Goal: Task Accomplishment & Management: Manage account settings

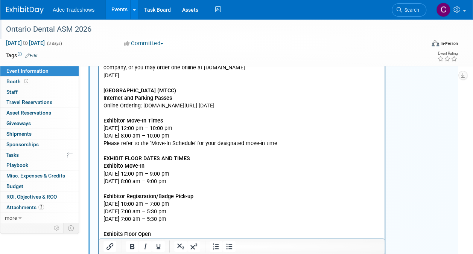
click at [50, 30] on div "Ontario Dental ASM 2026" at bounding box center [211, 30] width 416 height 14
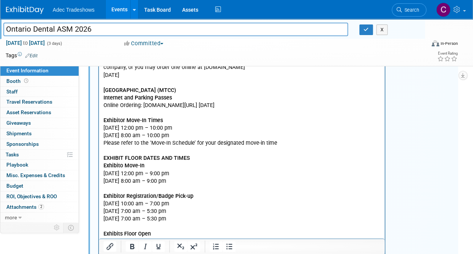
click at [115, 0] on link "Events" at bounding box center [119, 9] width 27 height 19
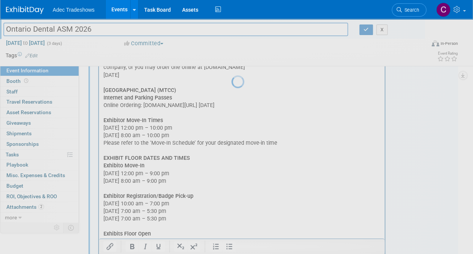
click at [117, 9] on link "Events" at bounding box center [119, 9] width 27 height 19
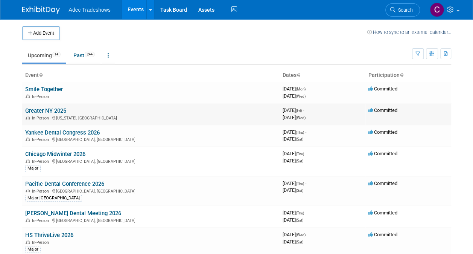
click at [47, 111] on link "Greater NY 2025" at bounding box center [45, 110] width 41 height 7
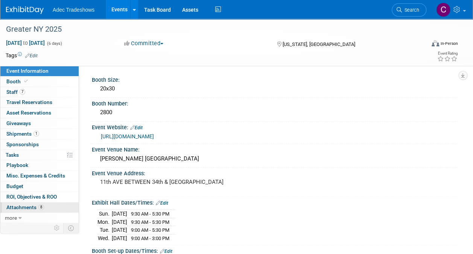
click at [31, 205] on span "Attachments 8" at bounding box center [25, 207] width 38 height 6
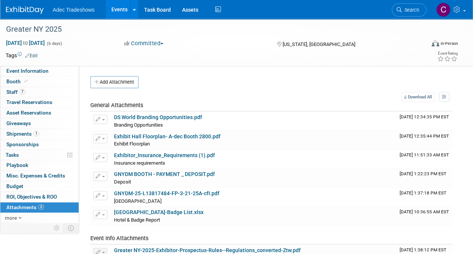
click at [112, 83] on button "Add Attachment" at bounding box center [114, 82] width 48 height 12
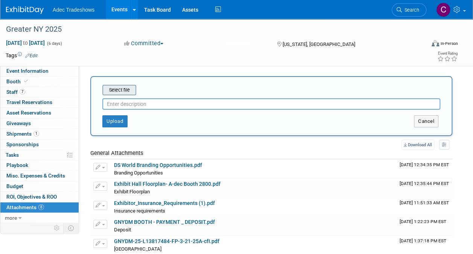
click at [115, 89] on input "file" at bounding box center [91, 90] width 90 height 9
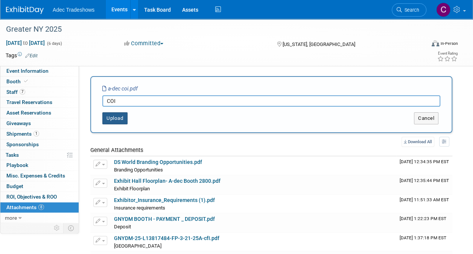
type input "COI"
click at [121, 117] on button "Upload" at bounding box center [114, 118] width 25 height 12
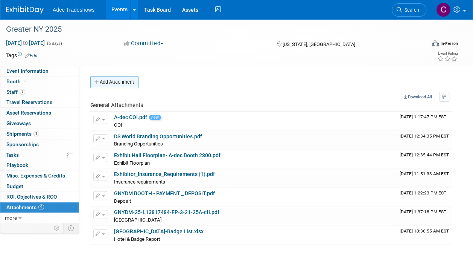
click at [104, 79] on button "Add Attachment" at bounding box center [114, 82] width 48 height 12
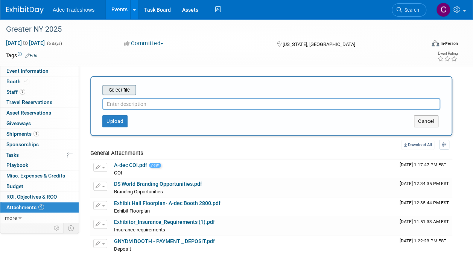
click at [110, 89] on input "file" at bounding box center [91, 90] width 90 height 9
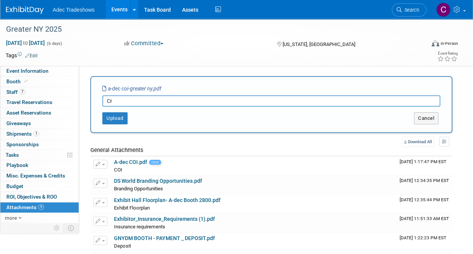
type input "C"
type input "Greater NY-COI"
click at [110, 118] on button "Upload" at bounding box center [114, 118] width 25 height 12
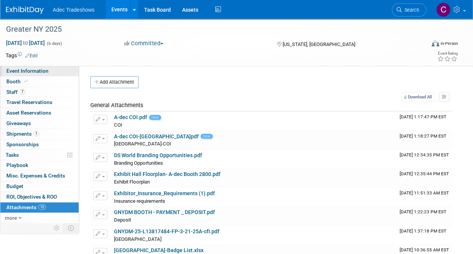
click at [26, 70] on span "Event Information" at bounding box center [27, 71] width 42 height 6
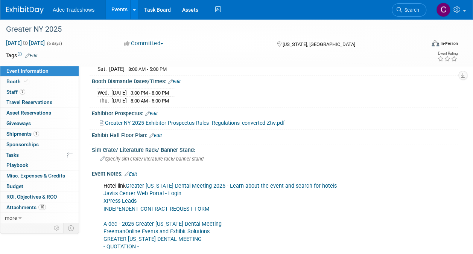
scroll to position [264, 0]
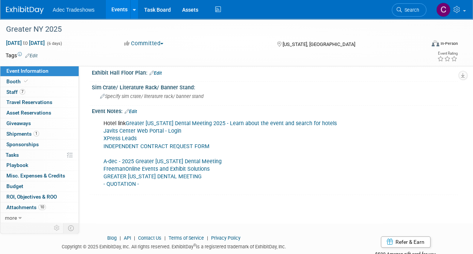
click at [158, 143] on link "INDEPENDENT CONTRACT REQUEST FORM" at bounding box center [157, 146] width 106 height 6
click at [159, 128] on link "Javits Center Web Portal - Login" at bounding box center [143, 131] width 78 height 6
click at [169, 166] on link "FreemanOnline Events and Exhibit Solutions" at bounding box center [157, 169] width 106 height 6
click at [115, 11] on link "Events" at bounding box center [119, 9] width 27 height 19
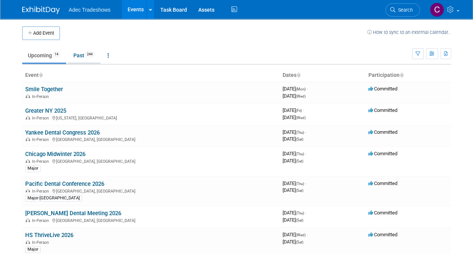
click at [75, 55] on link "Past 244" at bounding box center [84, 55] width 33 height 14
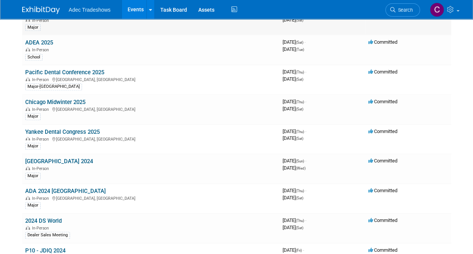
scroll to position [339, 0]
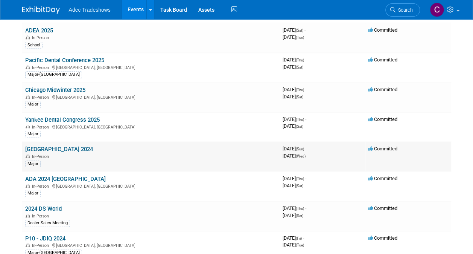
click at [47, 146] on link "[GEOGRAPHIC_DATA] 2024" at bounding box center [59, 149] width 68 height 7
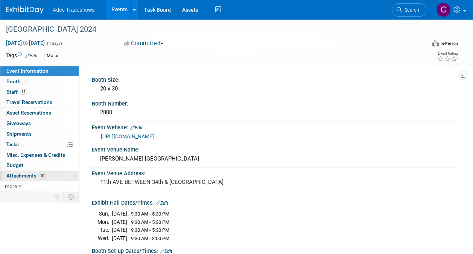
click at [47, 171] on link "10 Attachments 10" at bounding box center [39, 176] width 78 height 10
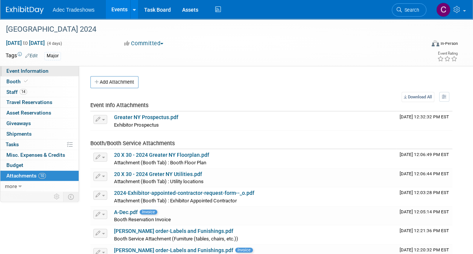
click at [42, 75] on link "Event Information" at bounding box center [39, 71] width 78 height 10
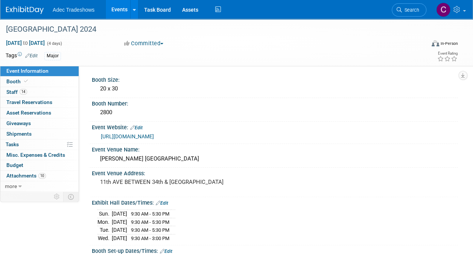
click at [121, 13] on link "Events" at bounding box center [119, 9] width 27 height 19
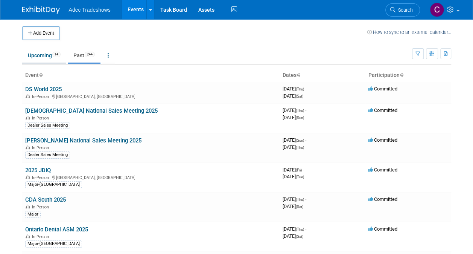
click at [41, 58] on link "Upcoming 14" at bounding box center [44, 55] width 44 height 14
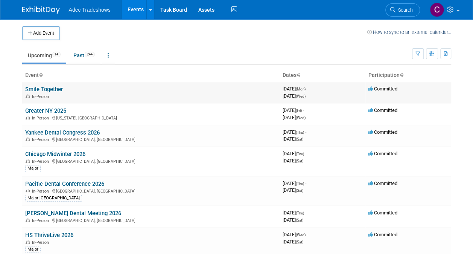
click at [50, 90] on link "Smile Together" at bounding box center [44, 89] width 38 height 7
